Goal: Transaction & Acquisition: Download file/media

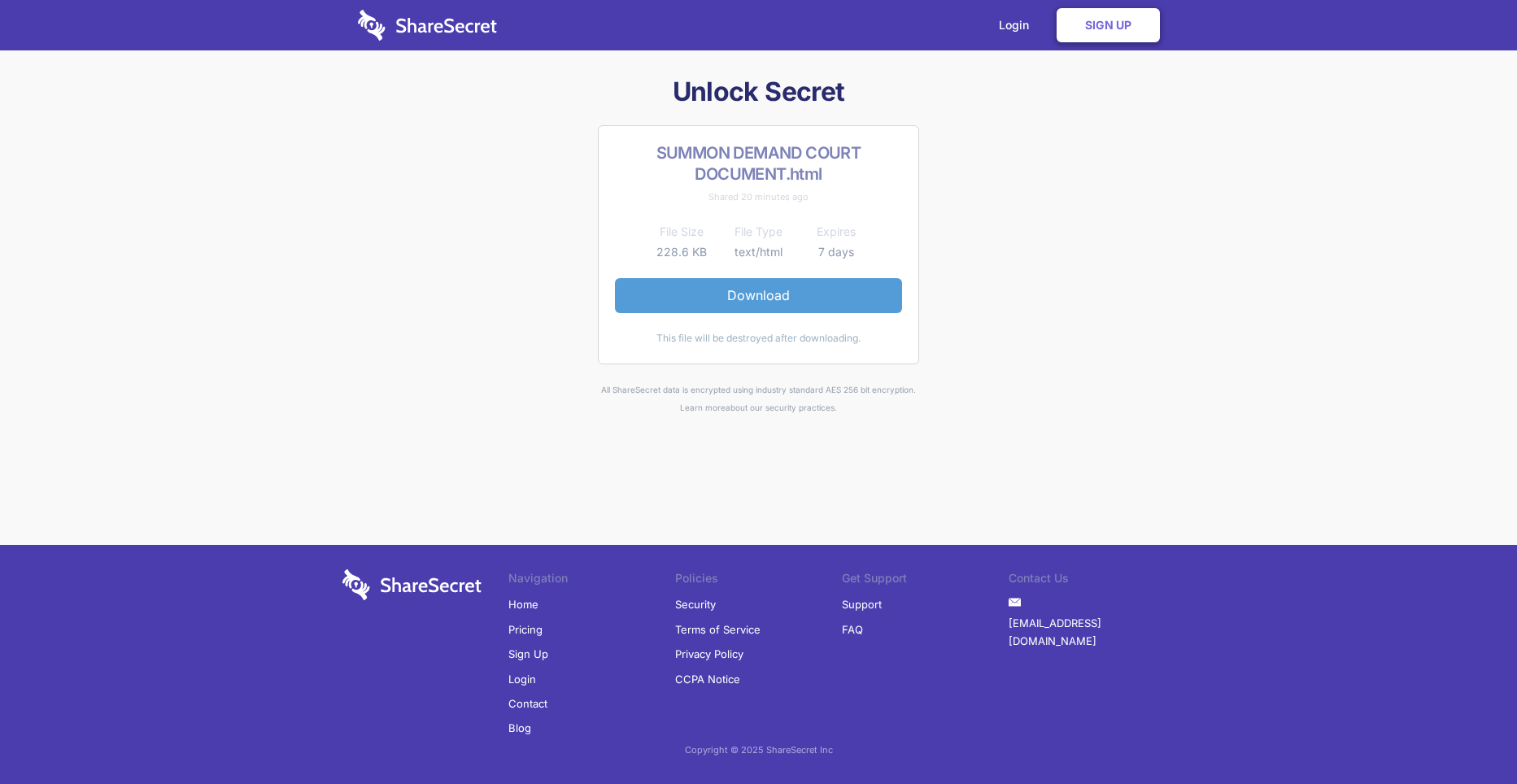
click at [753, 296] on link "Download" at bounding box center [758, 294] width 287 height 34
click at [754, 292] on link "Download" at bounding box center [758, 294] width 287 height 34
click at [734, 291] on link "Download" at bounding box center [758, 294] width 287 height 34
click at [824, 303] on link "Download" at bounding box center [758, 294] width 287 height 34
click at [796, 304] on link "Download" at bounding box center [758, 294] width 287 height 34
